Goal: Information Seeking & Learning: Compare options

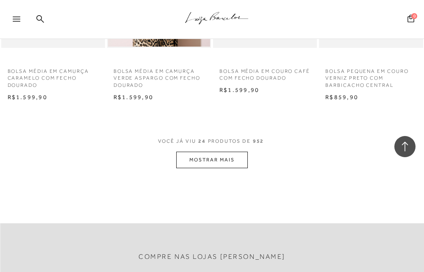
scroll to position [1272, 0]
click at [232, 160] on button "MOSTRAR MAIS" at bounding box center [211, 159] width 71 height 17
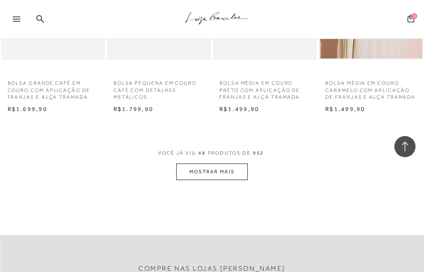
scroll to position [2586, 0]
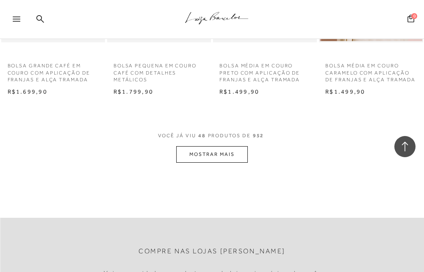
click at [201, 157] on button "MOSTRAR MAIS" at bounding box center [211, 154] width 71 height 17
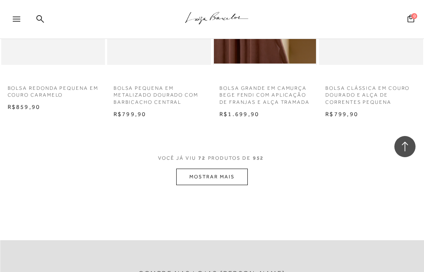
scroll to position [3900, 0]
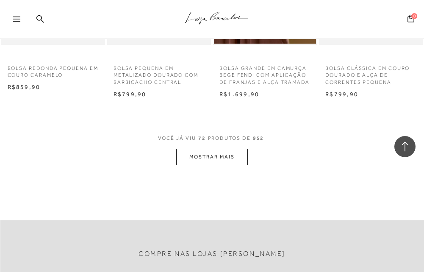
click at [214, 165] on button "MOSTRAR MAIS" at bounding box center [211, 157] width 71 height 17
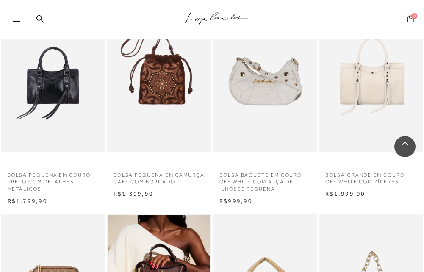
scroll to position [3985, 0]
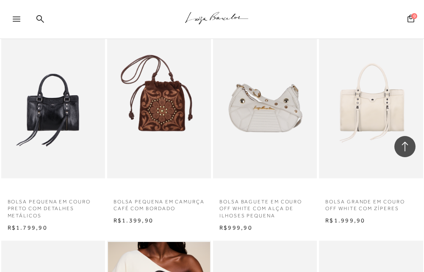
click at [246, 113] on img at bounding box center [265, 100] width 103 height 156
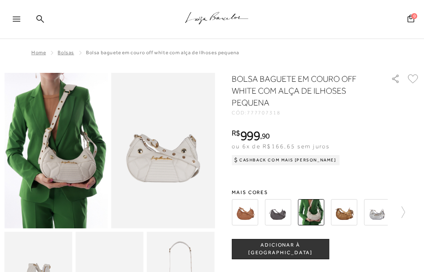
click at [246, 213] on img at bounding box center [245, 212] width 26 height 26
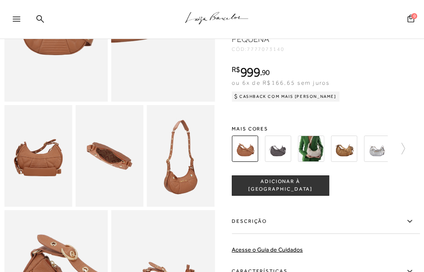
scroll to position [127, 0]
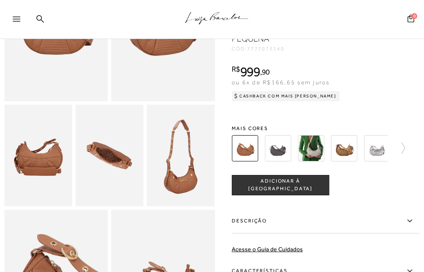
click at [277, 162] on img at bounding box center [278, 148] width 26 height 26
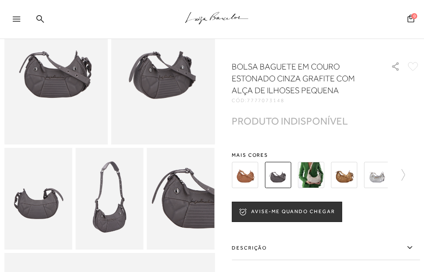
scroll to position [85, 0]
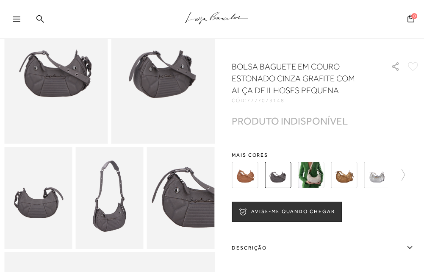
click at [347, 171] on img at bounding box center [344, 175] width 26 height 26
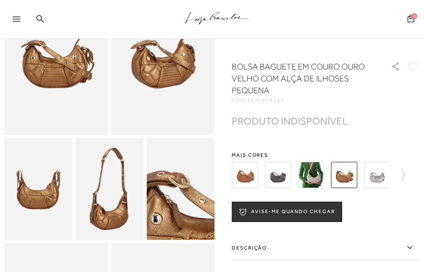
scroll to position [42, 0]
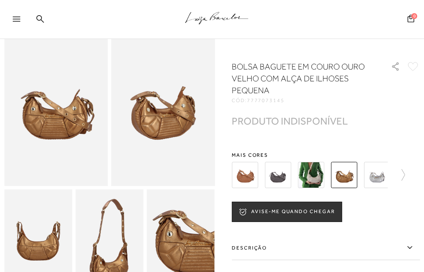
click at [378, 177] on img at bounding box center [377, 175] width 26 height 26
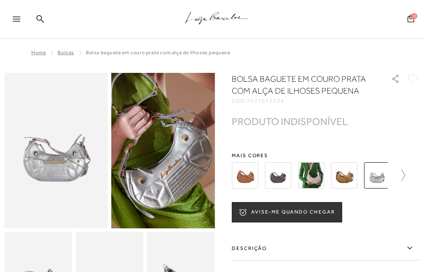
click at [405, 170] on icon at bounding box center [403, 175] width 3 height 11
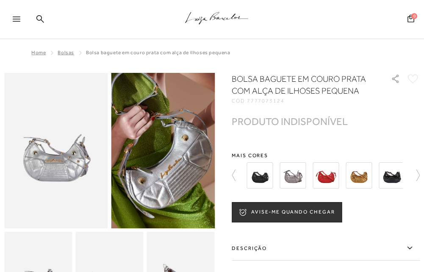
click at [359, 174] on img at bounding box center [359, 175] width 26 height 26
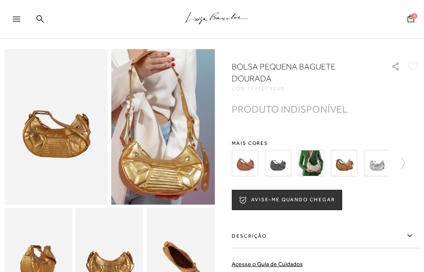
scroll to position [42, 0]
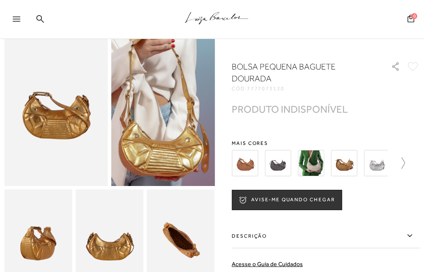
click at [405, 159] on icon at bounding box center [403, 162] width 3 height 11
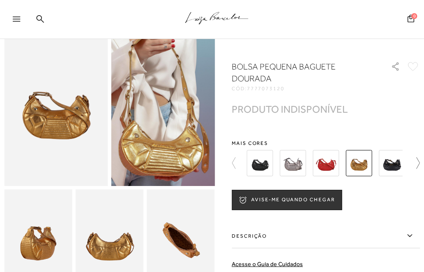
click at [406, 159] on div at bounding box center [326, 163] width 188 height 31
click at [420, 161] on icon at bounding box center [414, 163] width 12 height 12
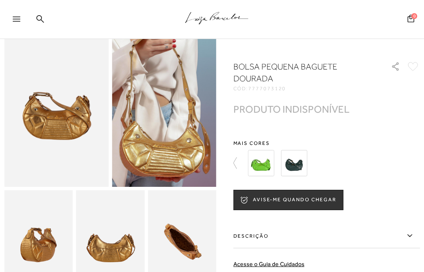
click at [296, 164] on img at bounding box center [294, 163] width 26 height 26
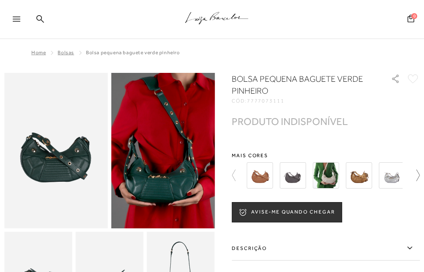
click at [412, 175] on icon at bounding box center [414, 176] width 12 height 12
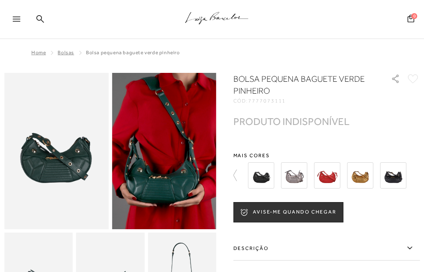
click at [329, 175] on img at bounding box center [328, 175] width 26 height 26
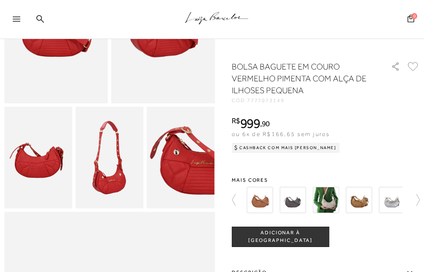
scroll to position [127, 0]
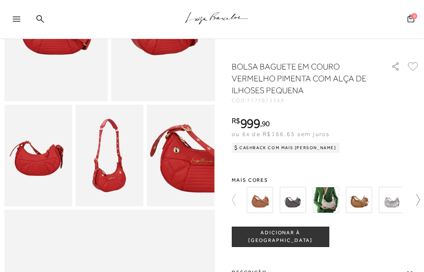
click at [418, 197] on icon at bounding box center [414, 200] width 12 height 12
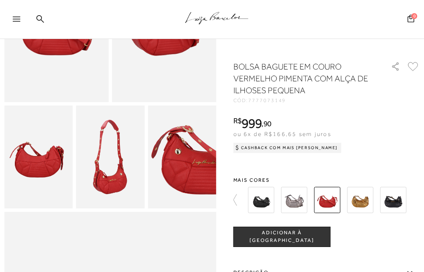
click at [418, 199] on div at bounding box center [332, 199] width 172 height 31
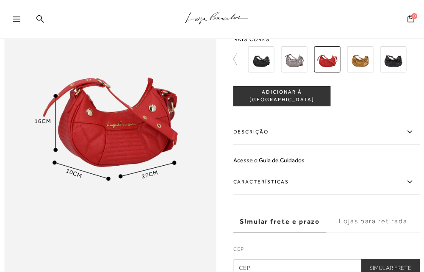
scroll to position [382, 0]
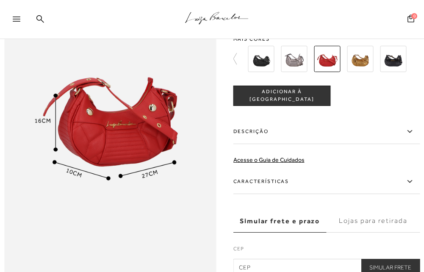
click at [291, 62] on img at bounding box center [294, 58] width 26 height 26
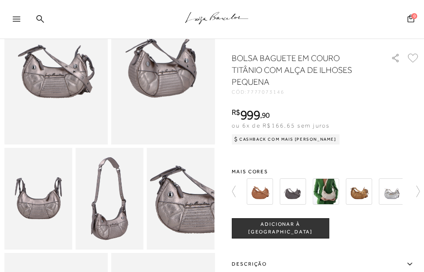
scroll to position [85, 0]
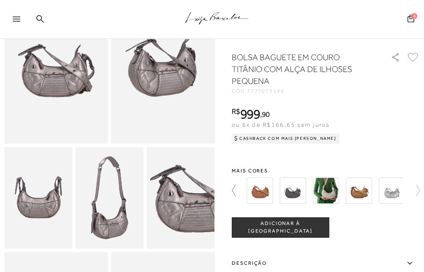
click at [235, 186] on icon at bounding box center [233, 190] width 3 height 11
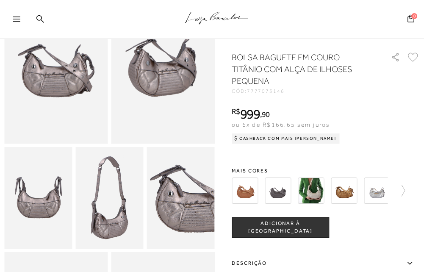
click at [232, 187] on div at bounding box center [308, 190] width 159 height 31
click at [374, 195] on img at bounding box center [377, 191] width 26 height 26
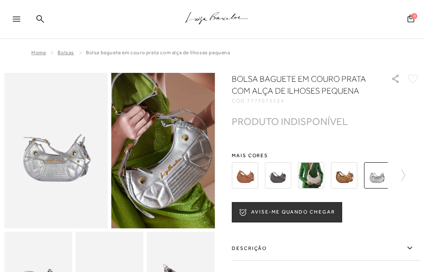
click at [411, 171] on div at bounding box center [326, 175] width 188 height 31
click at [409, 178] on div at bounding box center [326, 175] width 188 height 31
click at [405, 178] on icon at bounding box center [399, 176] width 12 height 12
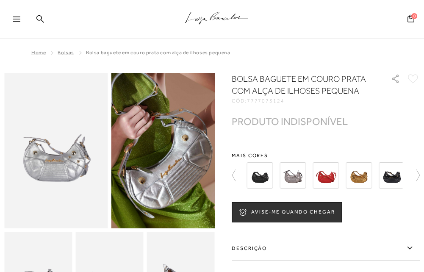
click at [405, 176] on img at bounding box center [392, 175] width 26 height 26
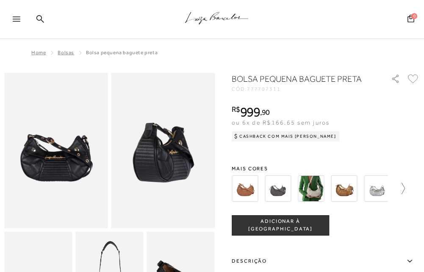
click at [405, 188] on icon at bounding box center [403, 188] width 3 height 11
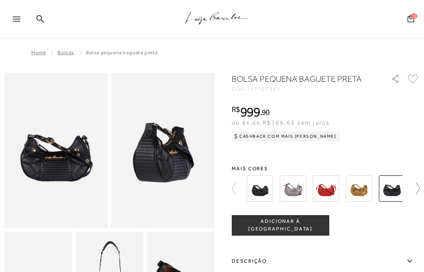
click at [417, 184] on icon at bounding box center [414, 189] width 12 height 12
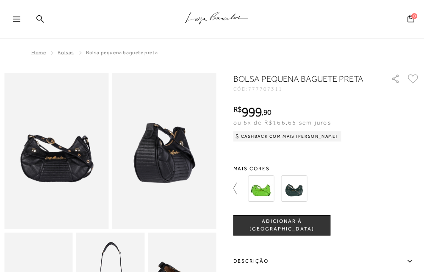
click at [238, 192] on icon at bounding box center [240, 189] width 12 height 12
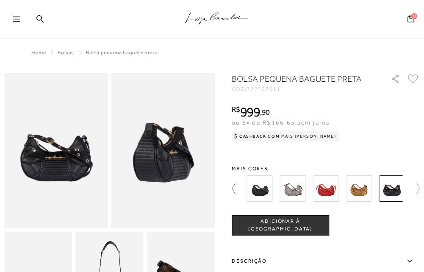
click at [237, 185] on icon at bounding box center [238, 189] width 12 height 12
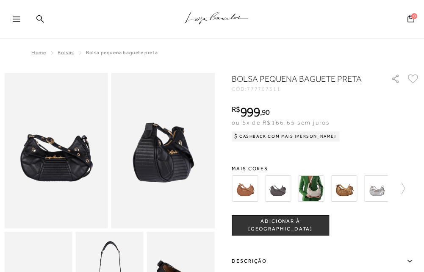
click at [345, 189] on img at bounding box center [344, 189] width 26 height 26
